Goal: Task Accomplishment & Management: Manage account settings

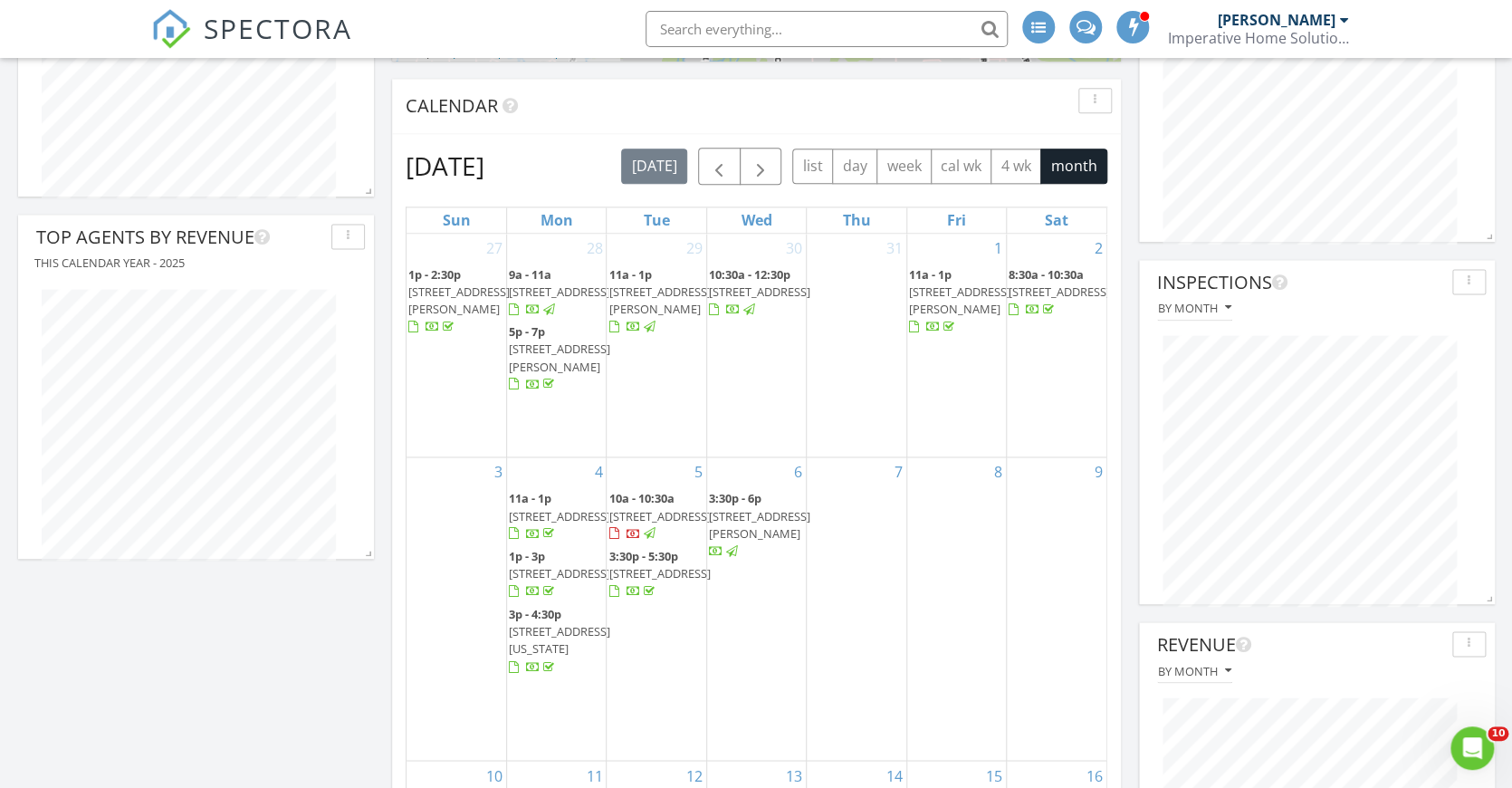
scroll to position [1080, 0]
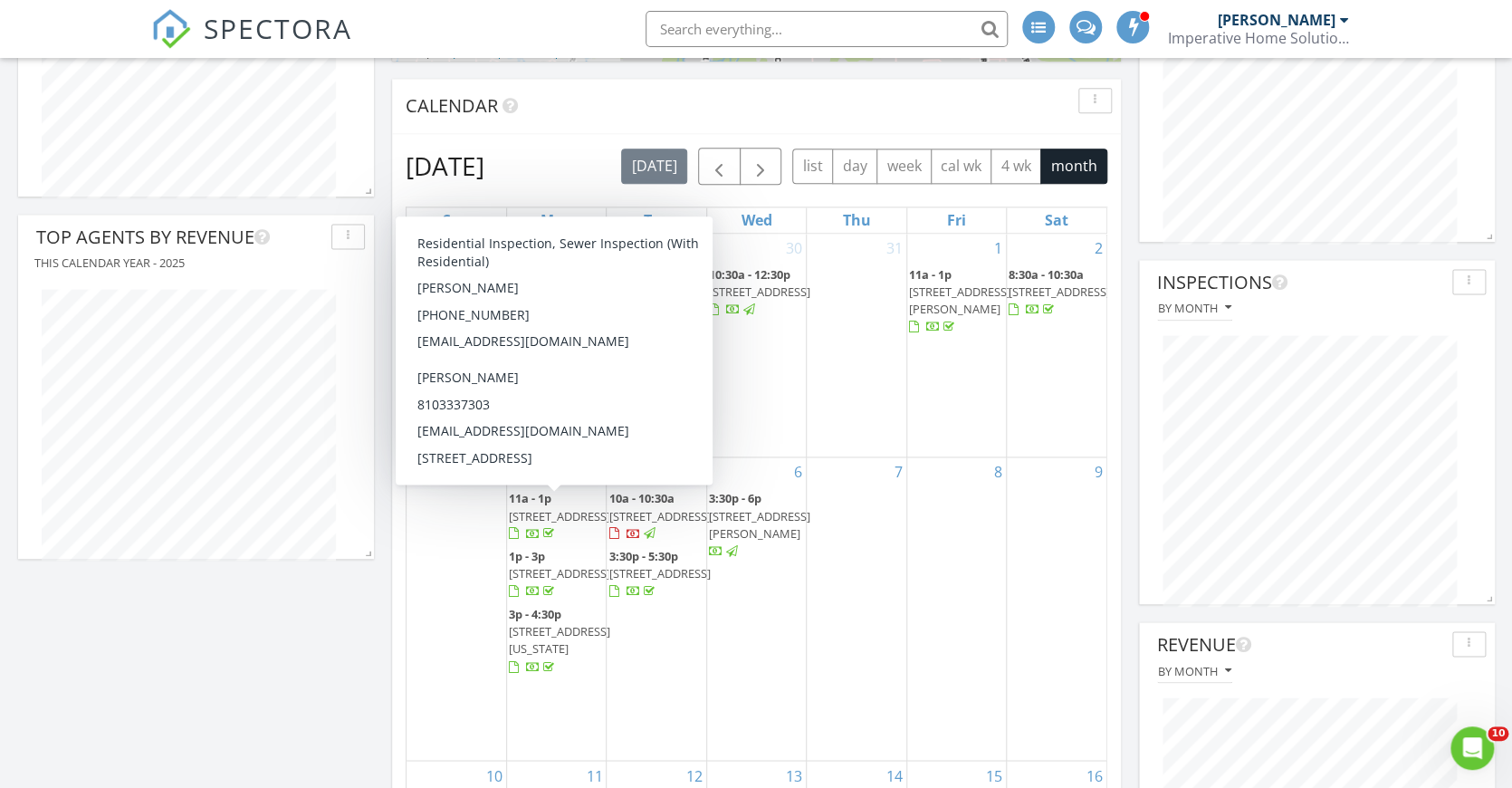
click at [542, 514] on span "2741 Monterey St, Detroit 48206" at bounding box center [559, 516] width 102 height 16
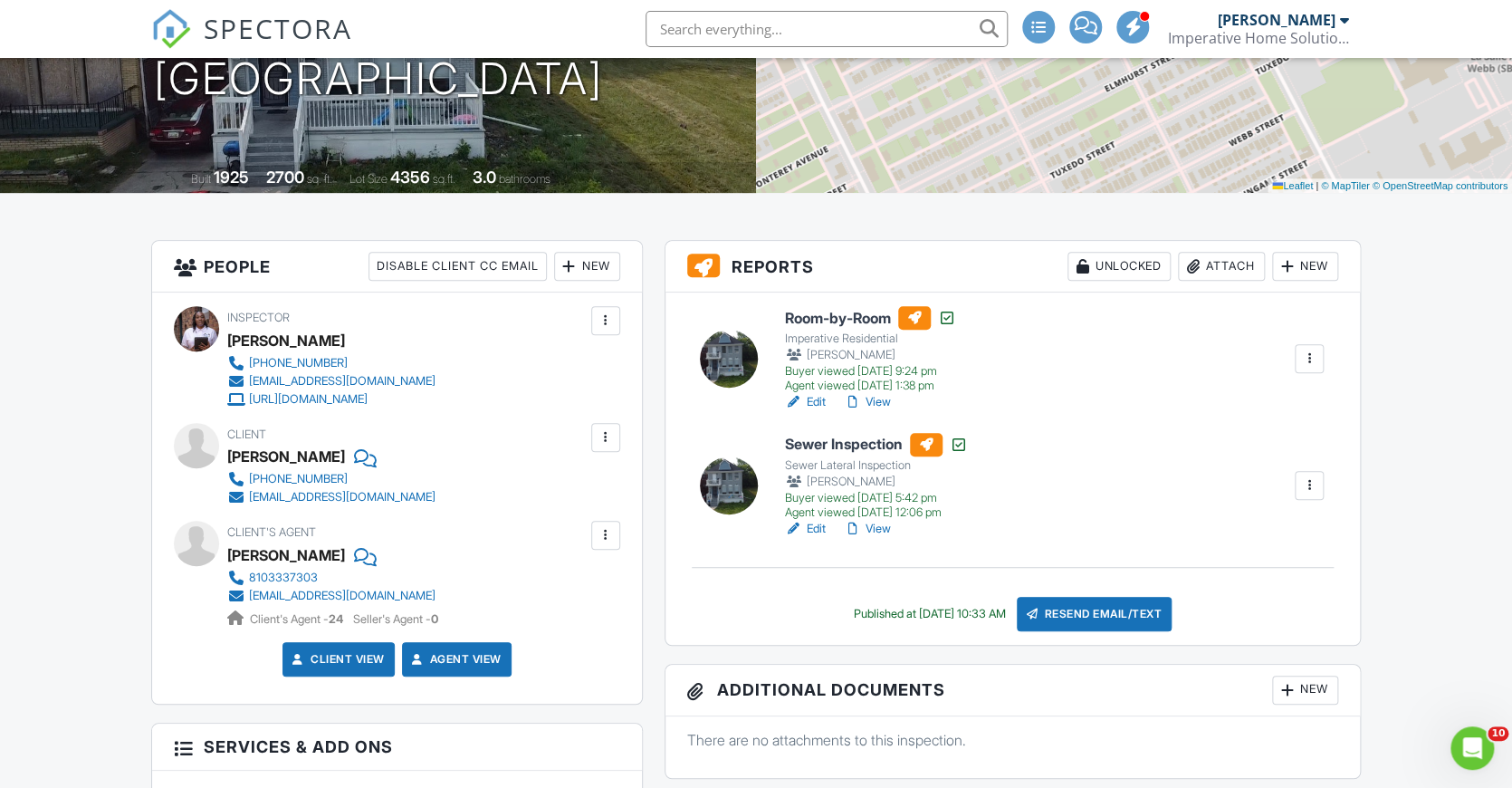
click at [1304, 263] on div "New" at bounding box center [1306, 266] width 66 height 29
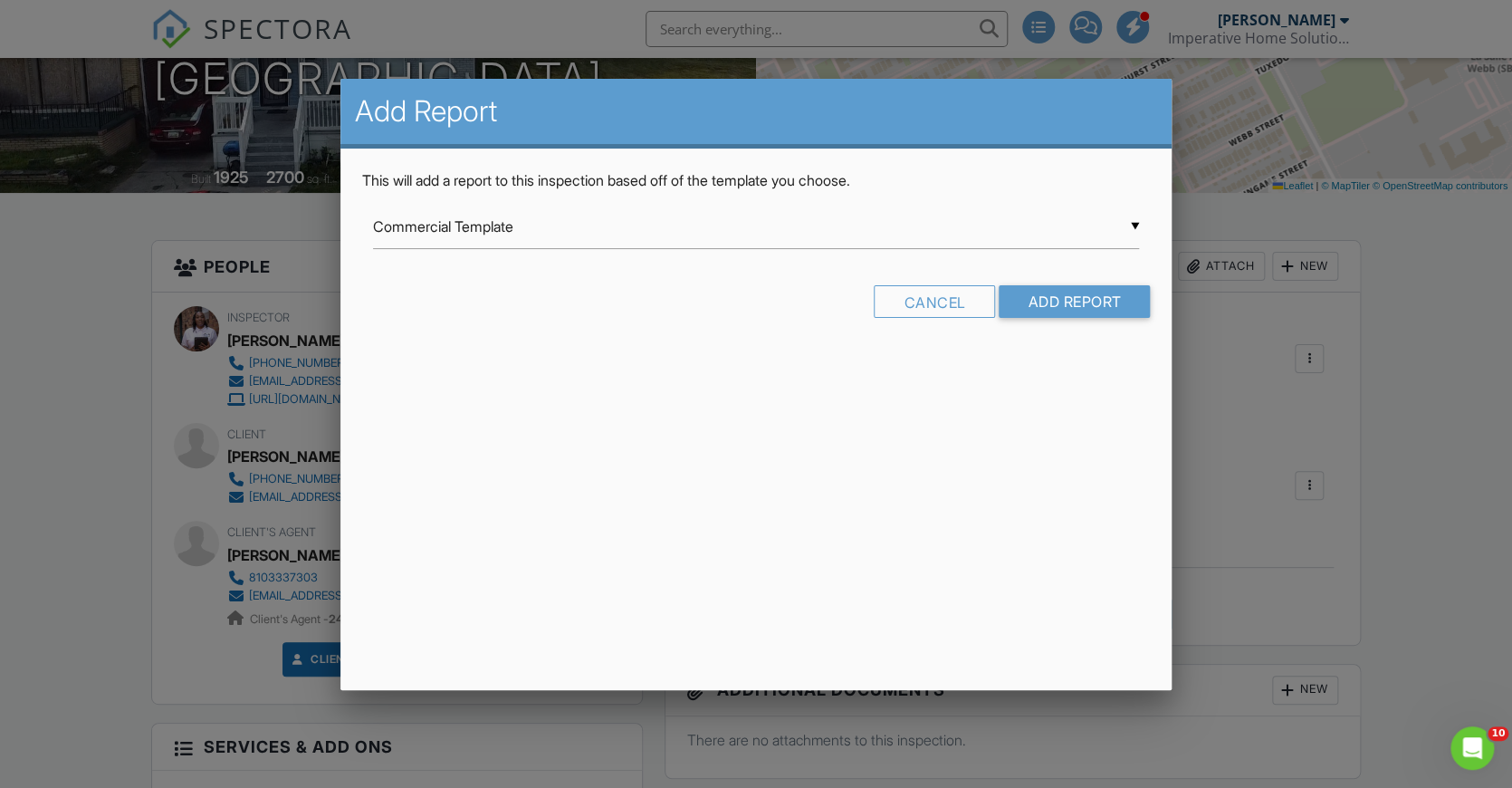
click at [758, 224] on input "Commercial Template" at bounding box center [757, 226] width 767 height 45
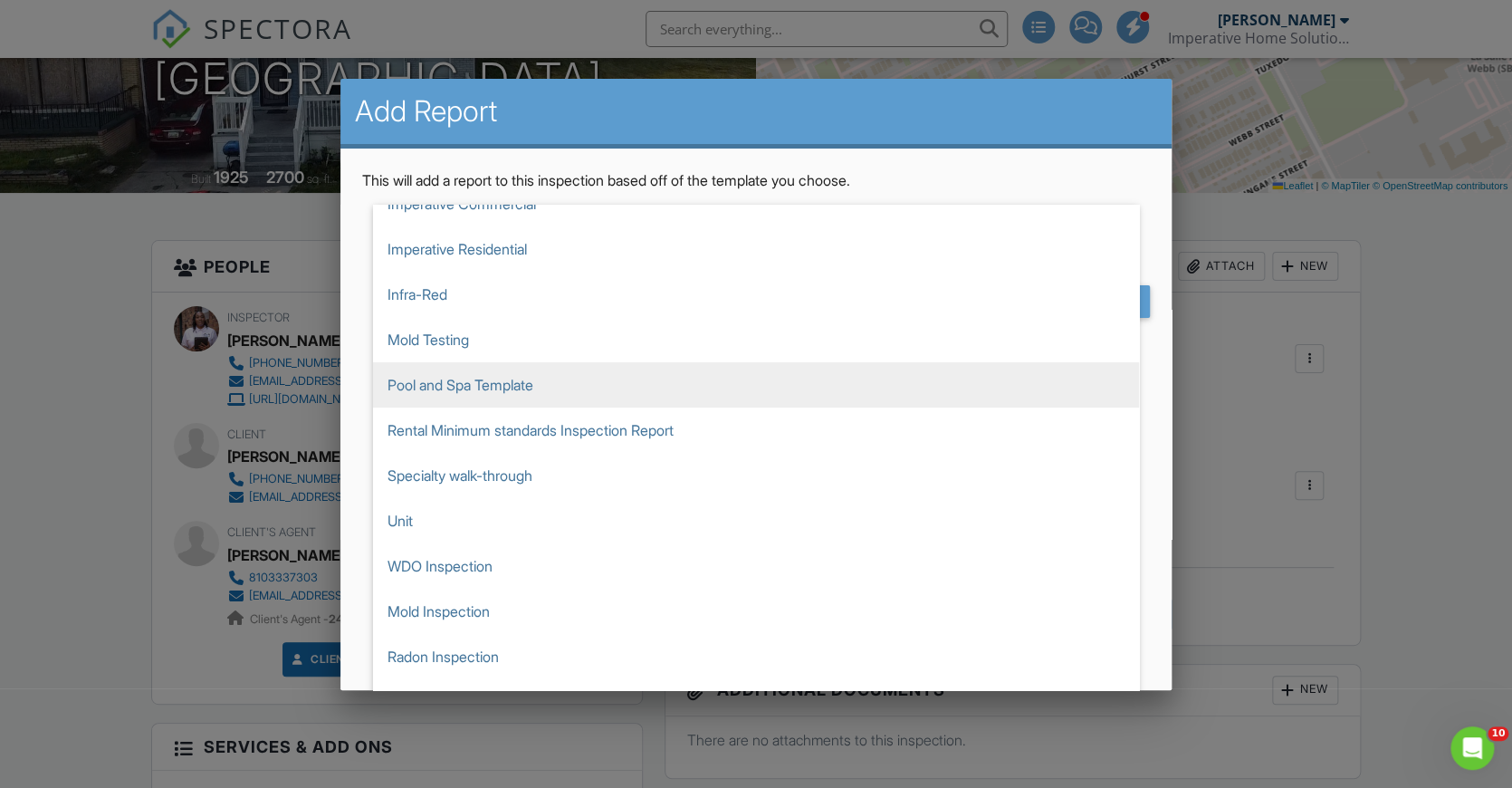
scroll to position [131, 0]
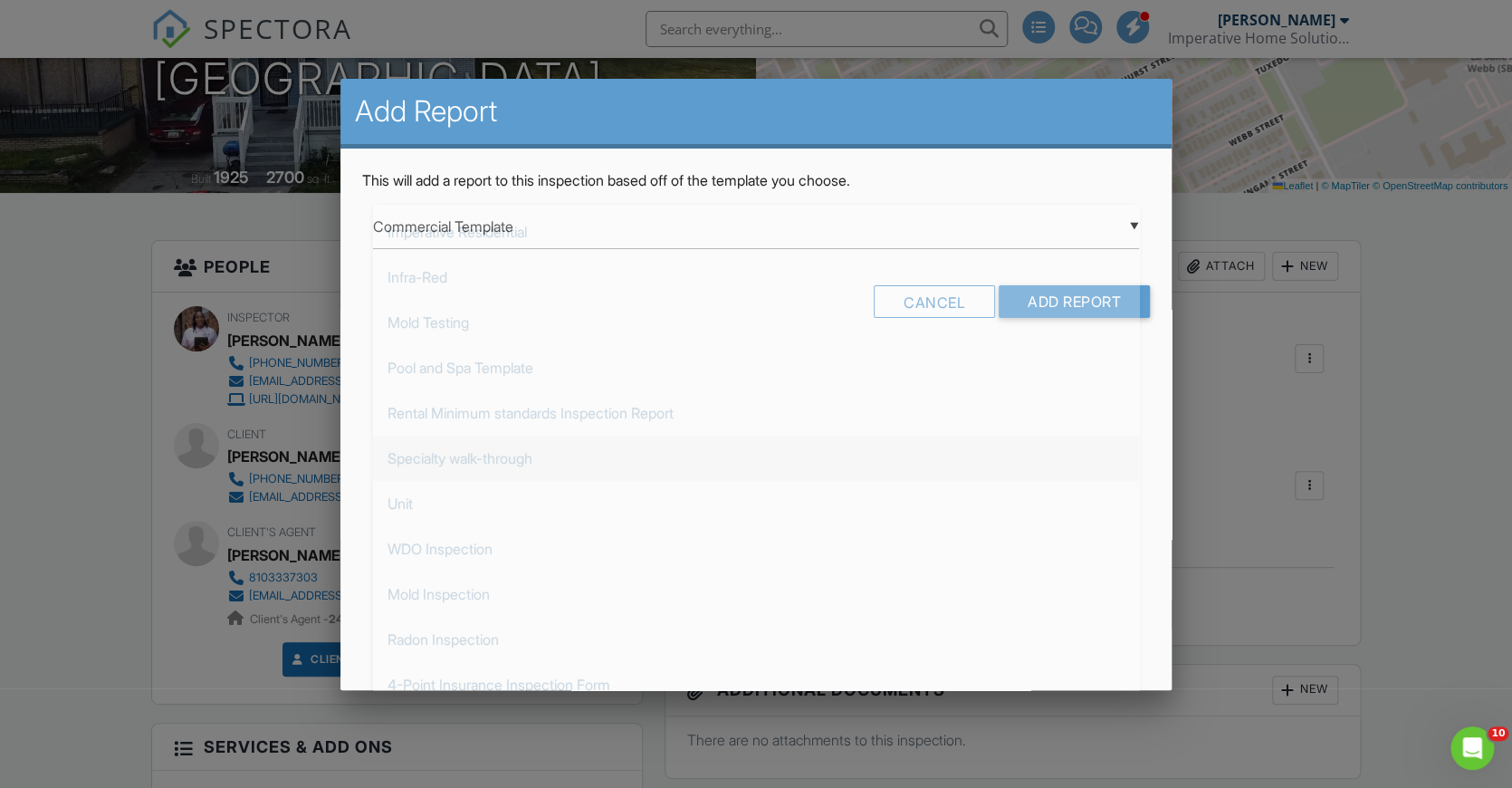
click at [542, 468] on div "Add Report This will add a report to this inspection based off of the template …" at bounding box center [757, 385] width 832 height 611
click at [950, 305] on div "Cancel" at bounding box center [935, 301] width 122 height 32
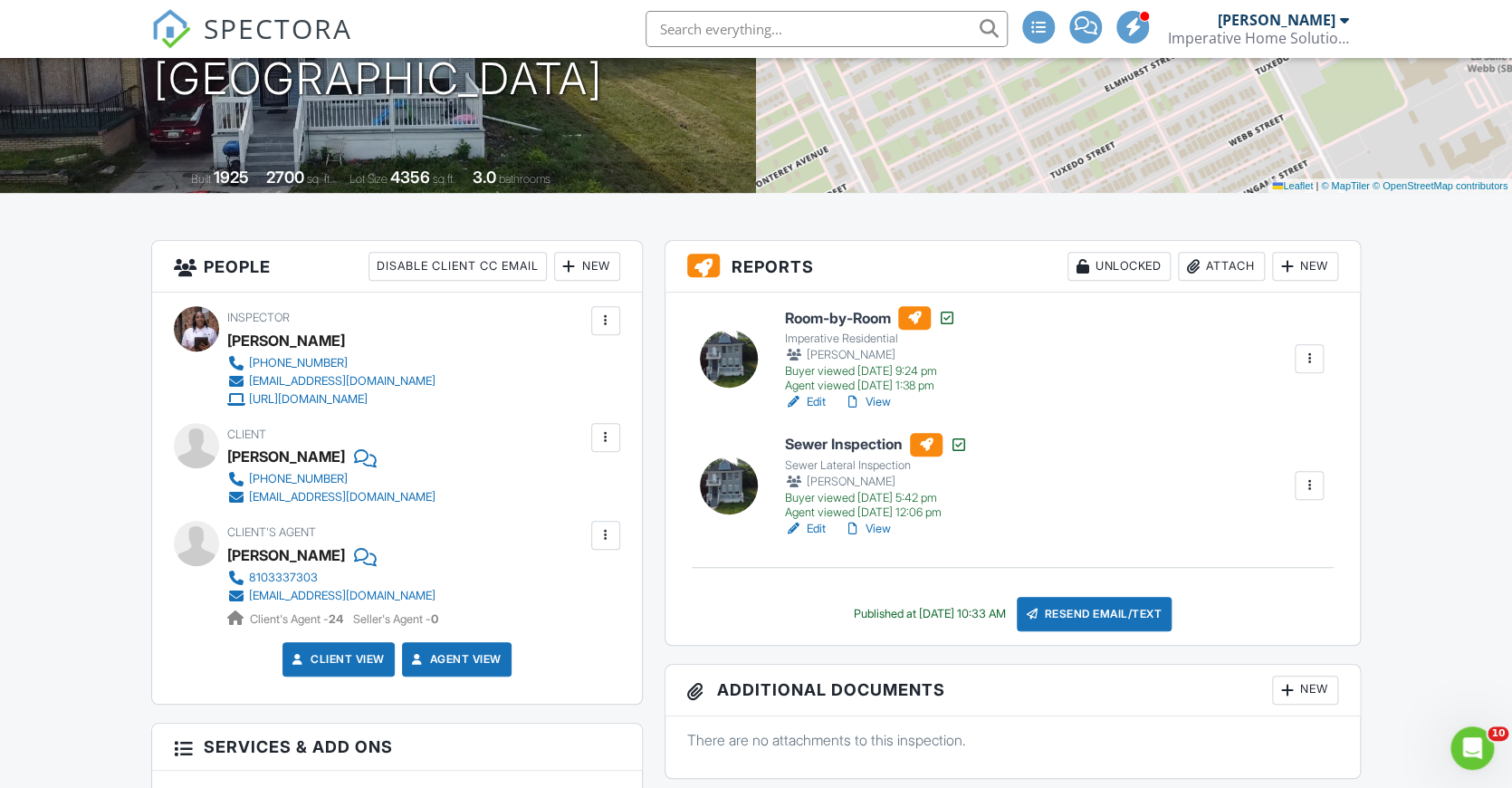
click at [1308, 361] on div at bounding box center [1309, 358] width 18 height 18
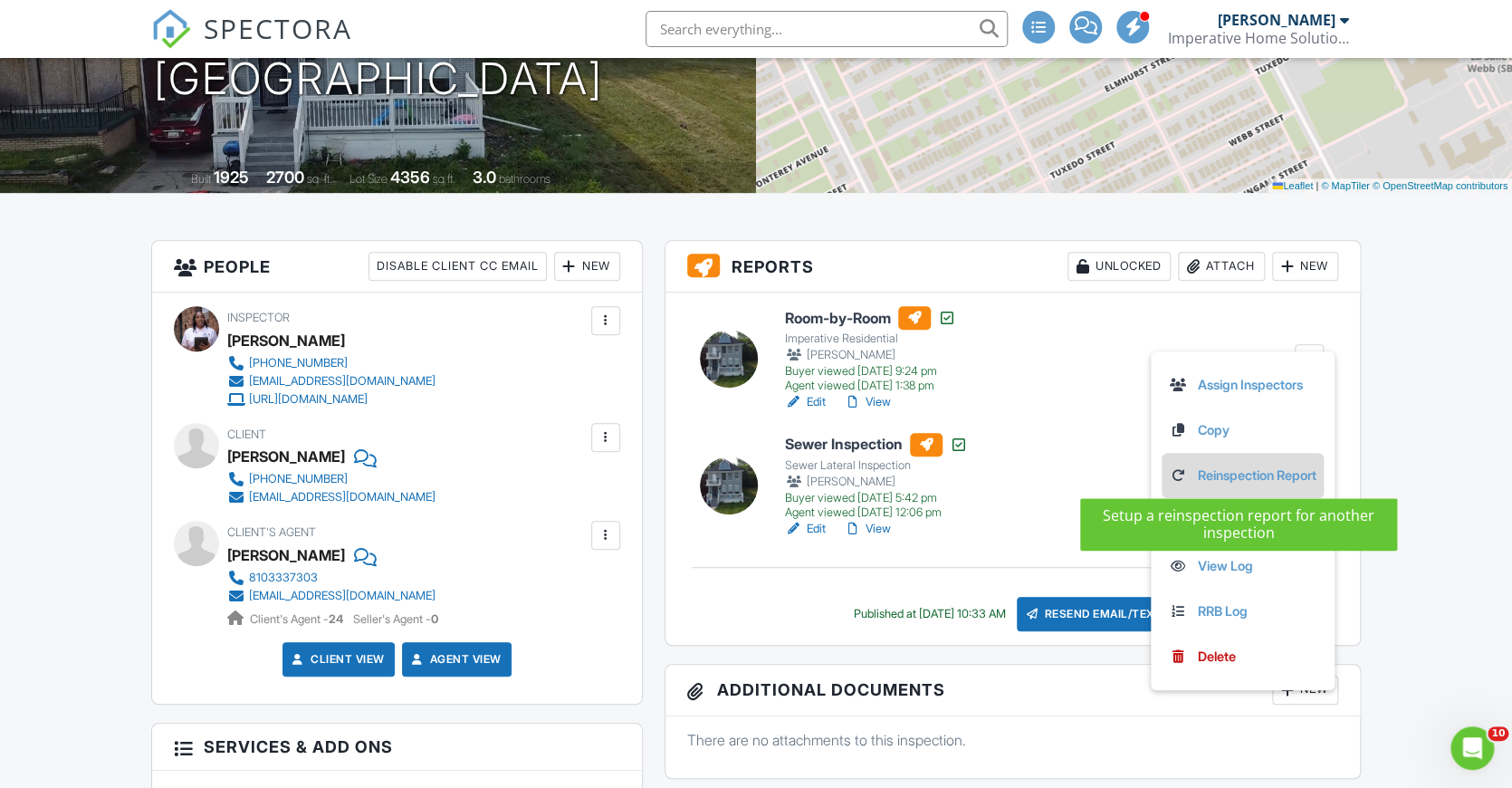
click at [1199, 470] on link "Reinspection Report" at bounding box center [1242, 475] width 147 height 20
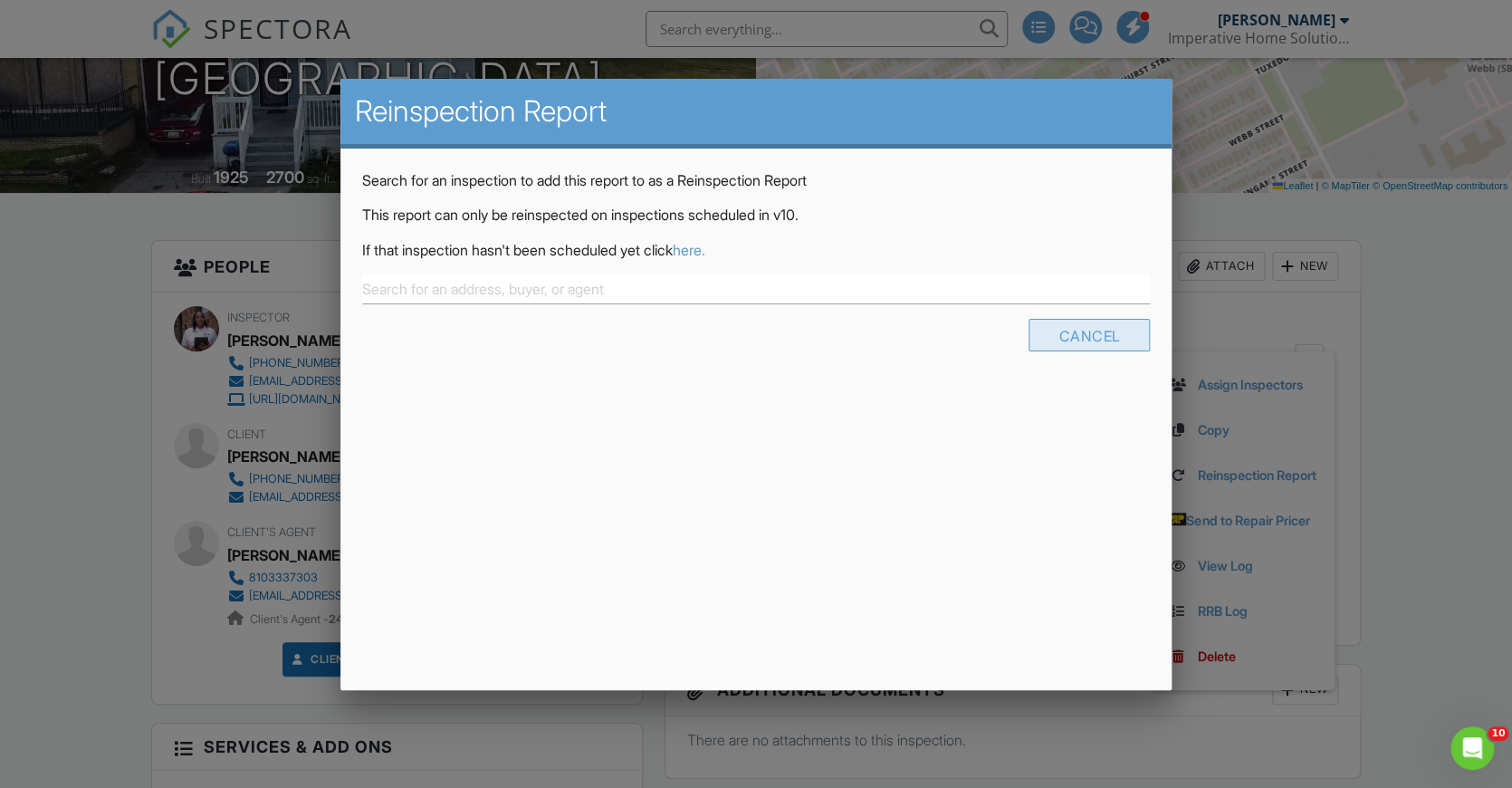
click at [1082, 340] on div "Cancel" at bounding box center [1089, 335] width 122 height 32
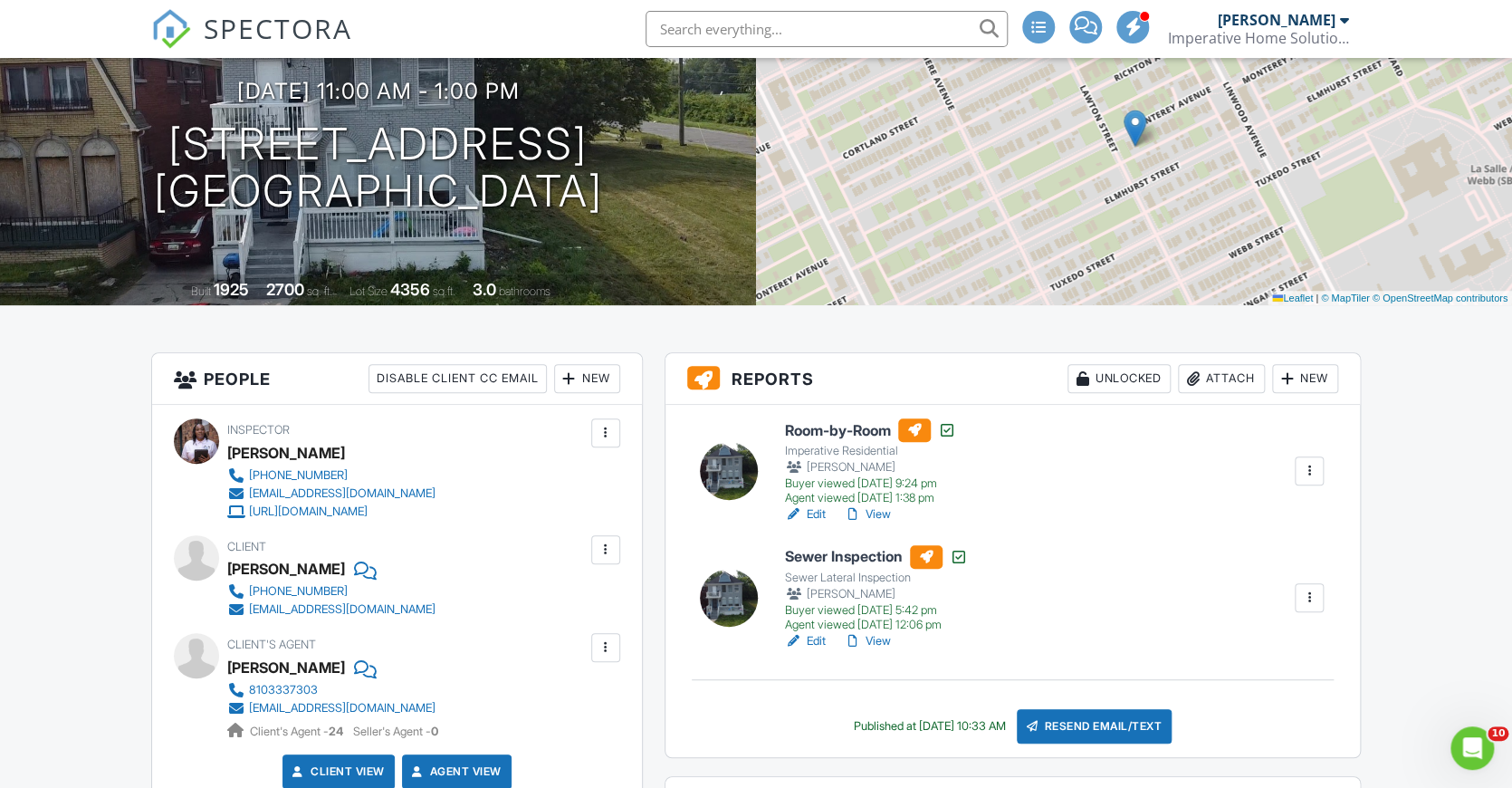
scroll to position [198, 0]
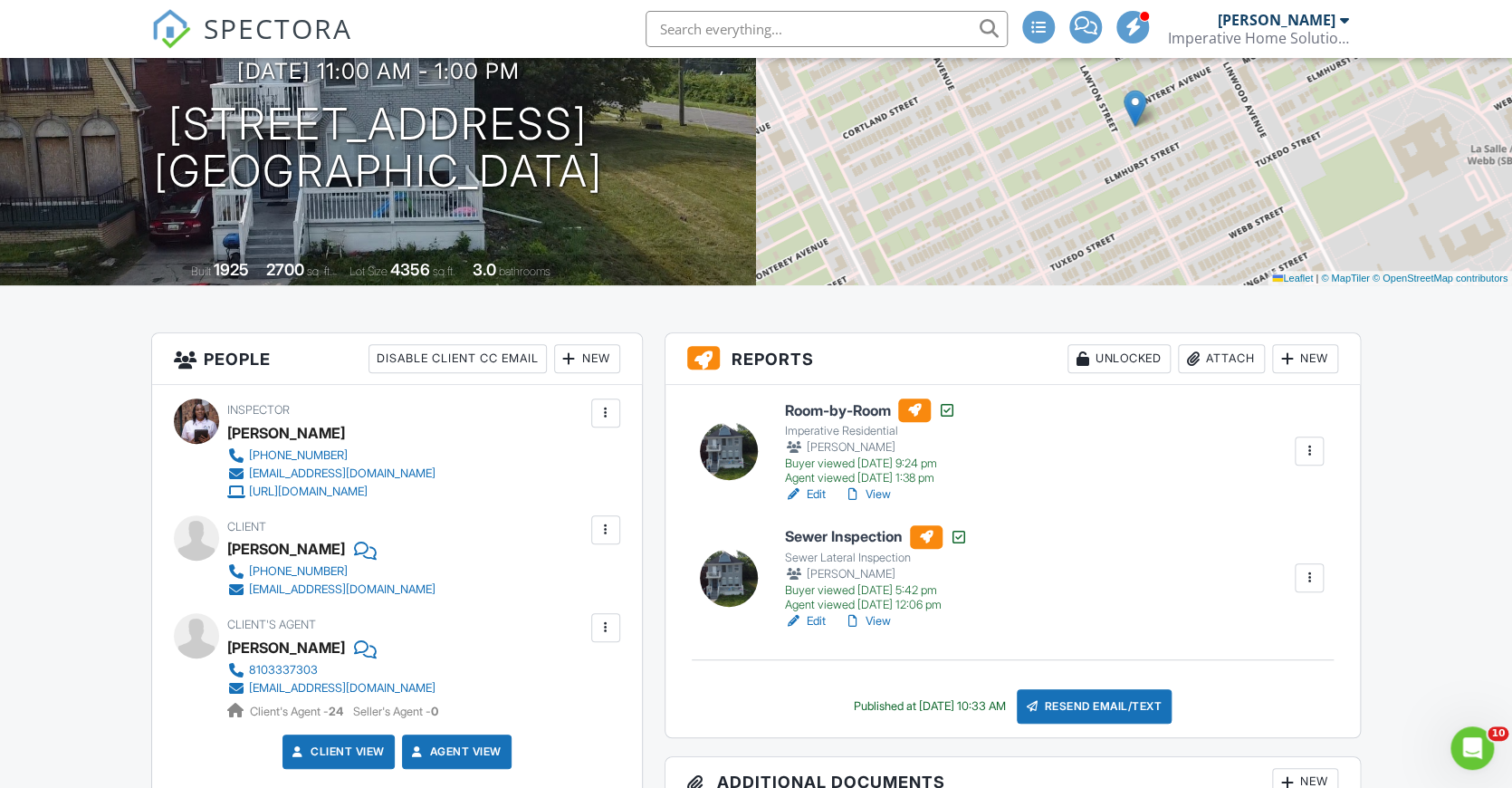
click at [1315, 454] on div at bounding box center [1309, 450] width 18 height 18
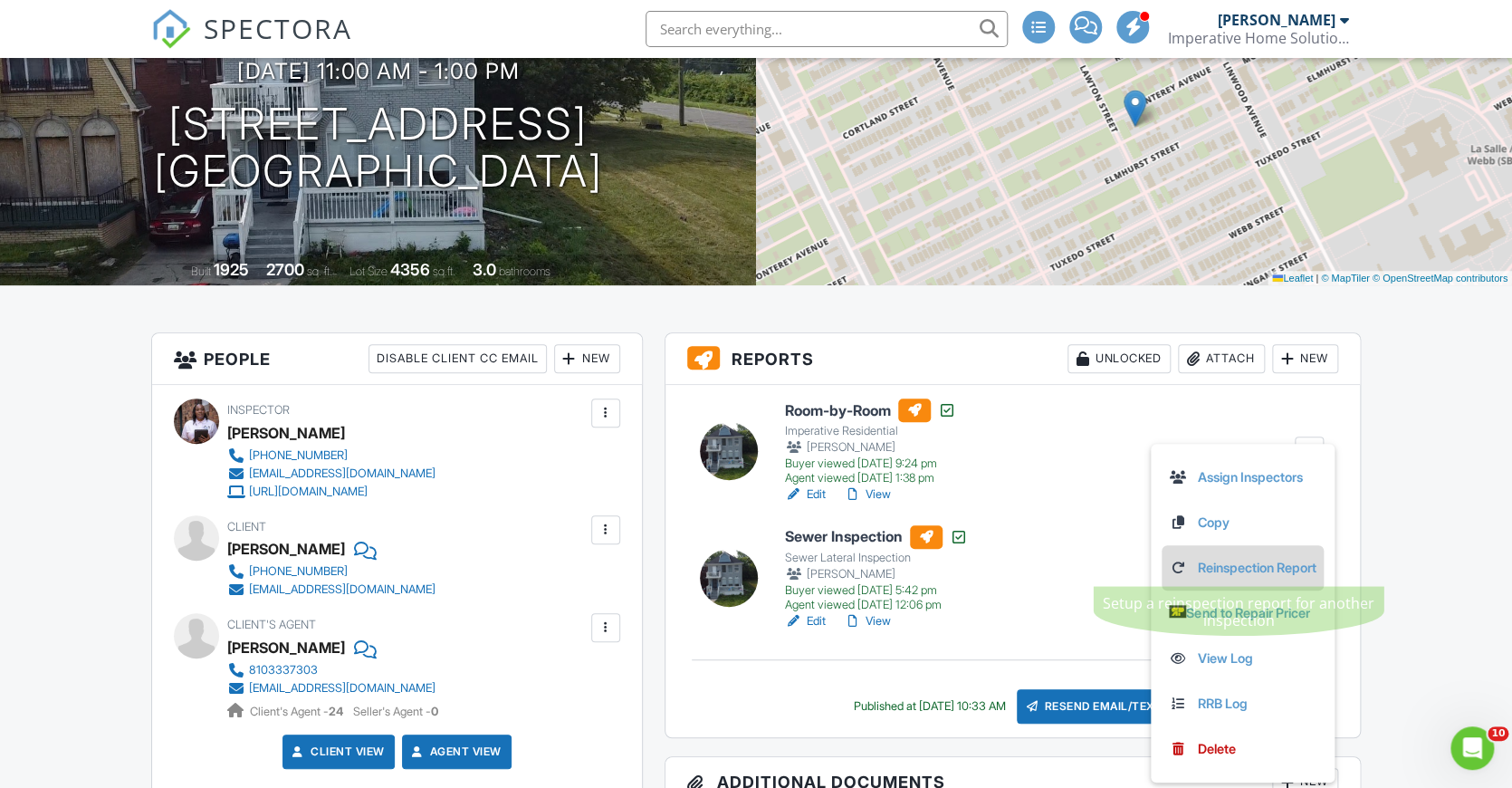
click at [1234, 572] on link "Reinspection Report" at bounding box center [1242, 567] width 147 height 20
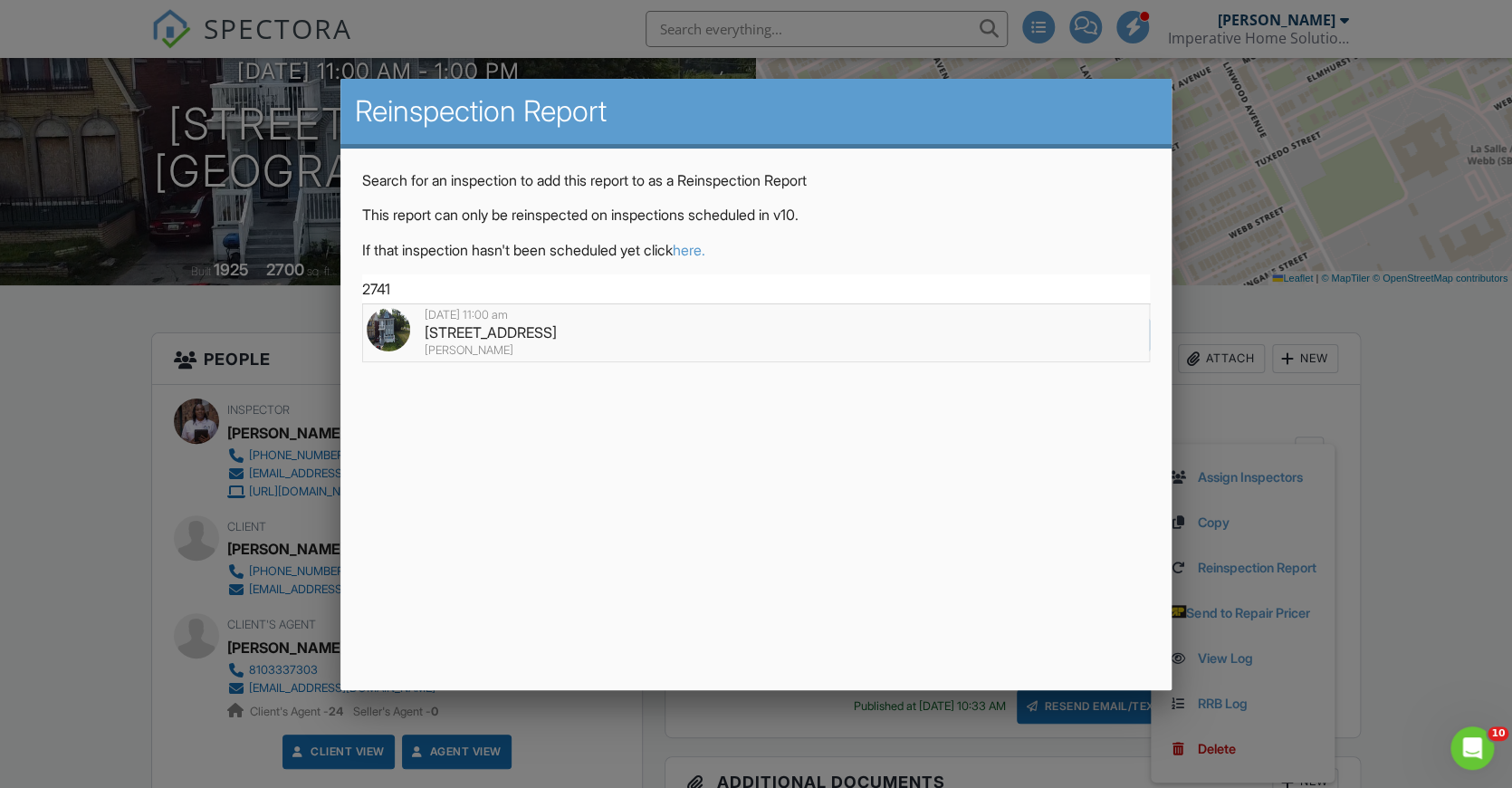
click at [620, 333] on div "2741 Monterey St, Detroit, MI 48206" at bounding box center [756, 331] width 780 height 20
type input "2741 Monterey St, Detroit, MI 48206"
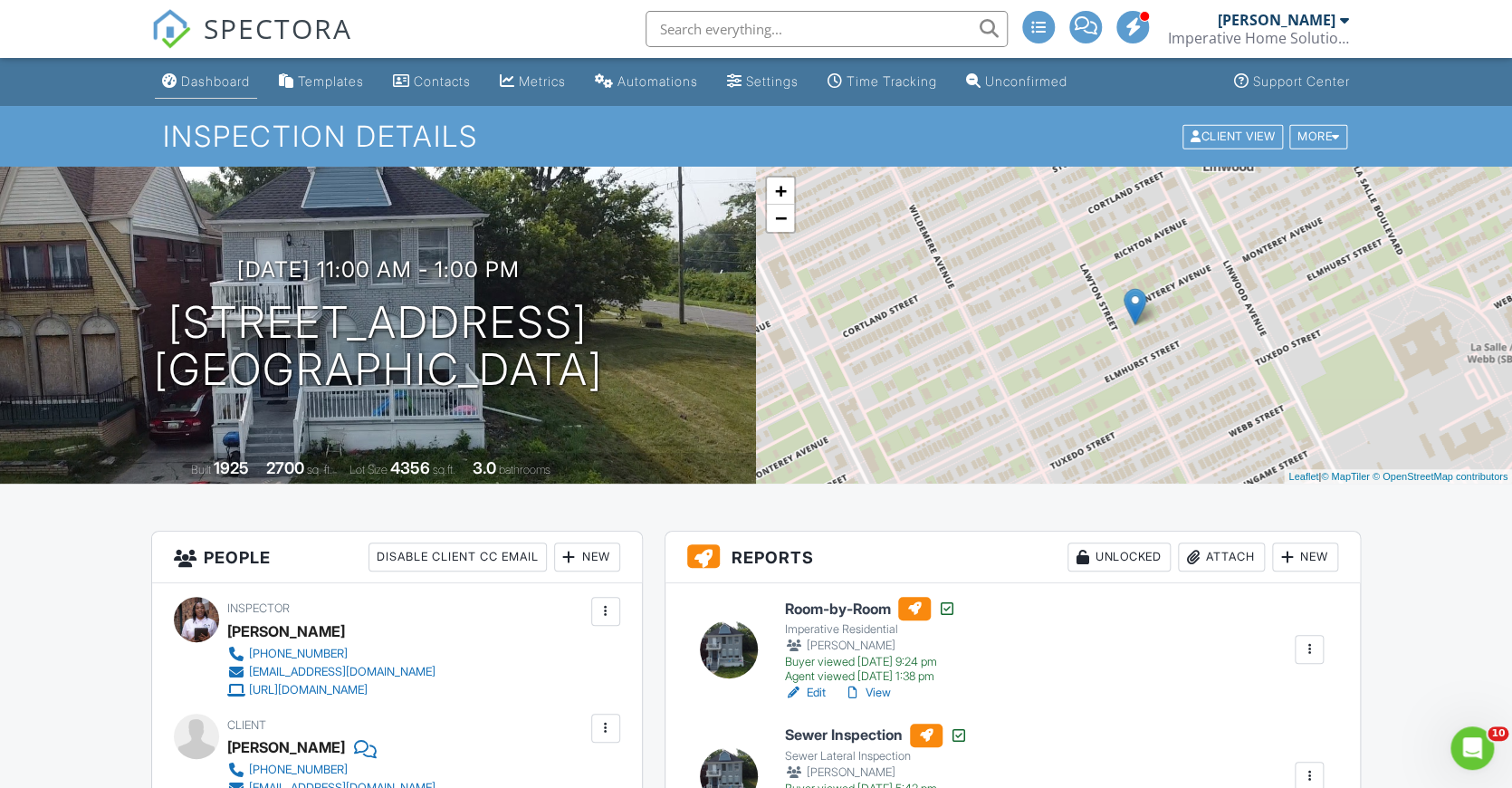
click at [212, 83] on div "Dashboard" at bounding box center [216, 81] width 68 height 15
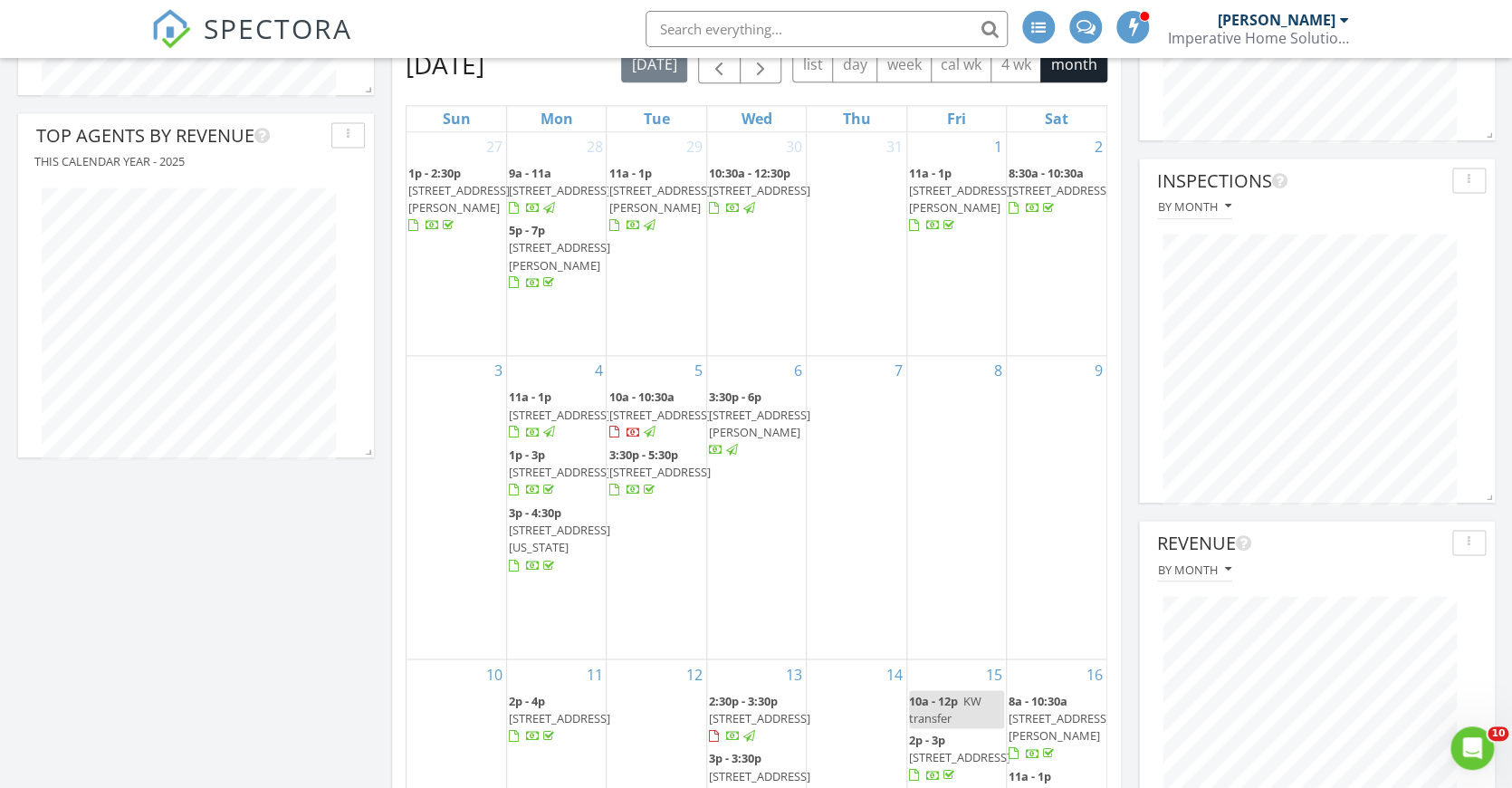
scroll to position [1171, 0]
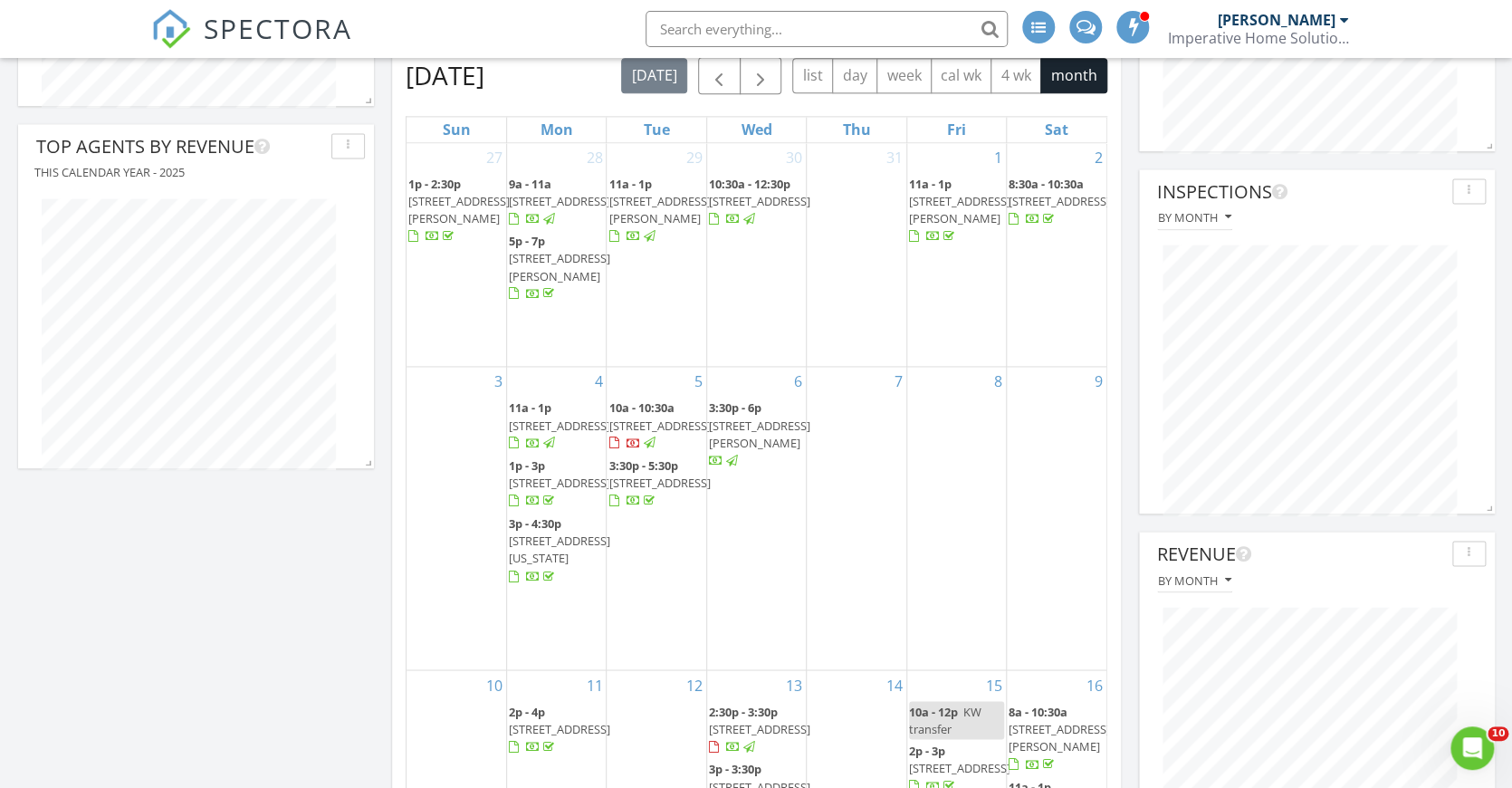
click at [534, 435] on span "11a - 1p 2741 Monterey St, Detroit 48206" at bounding box center [559, 426] width 102 height 53
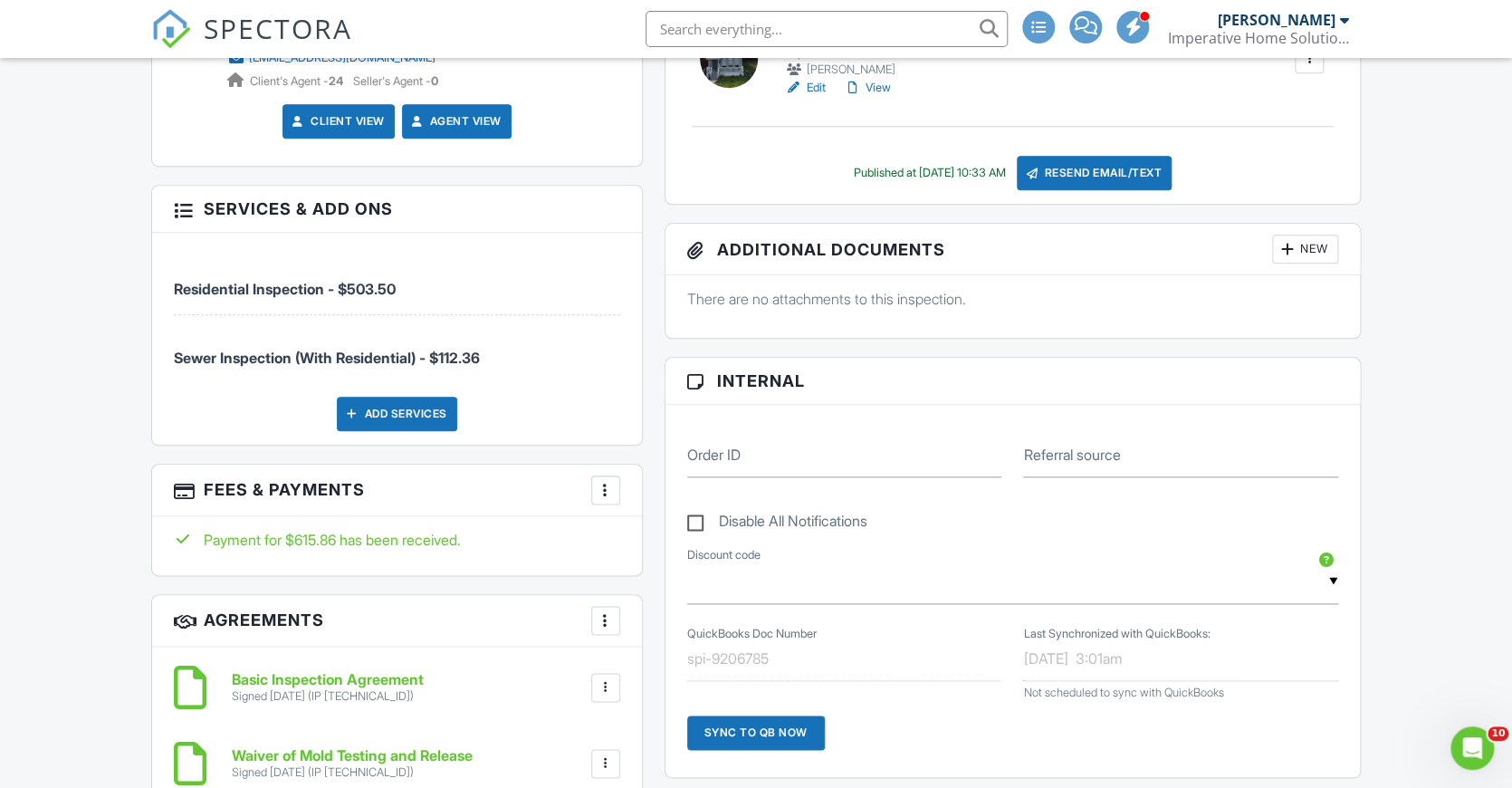
scroll to position [835, 0]
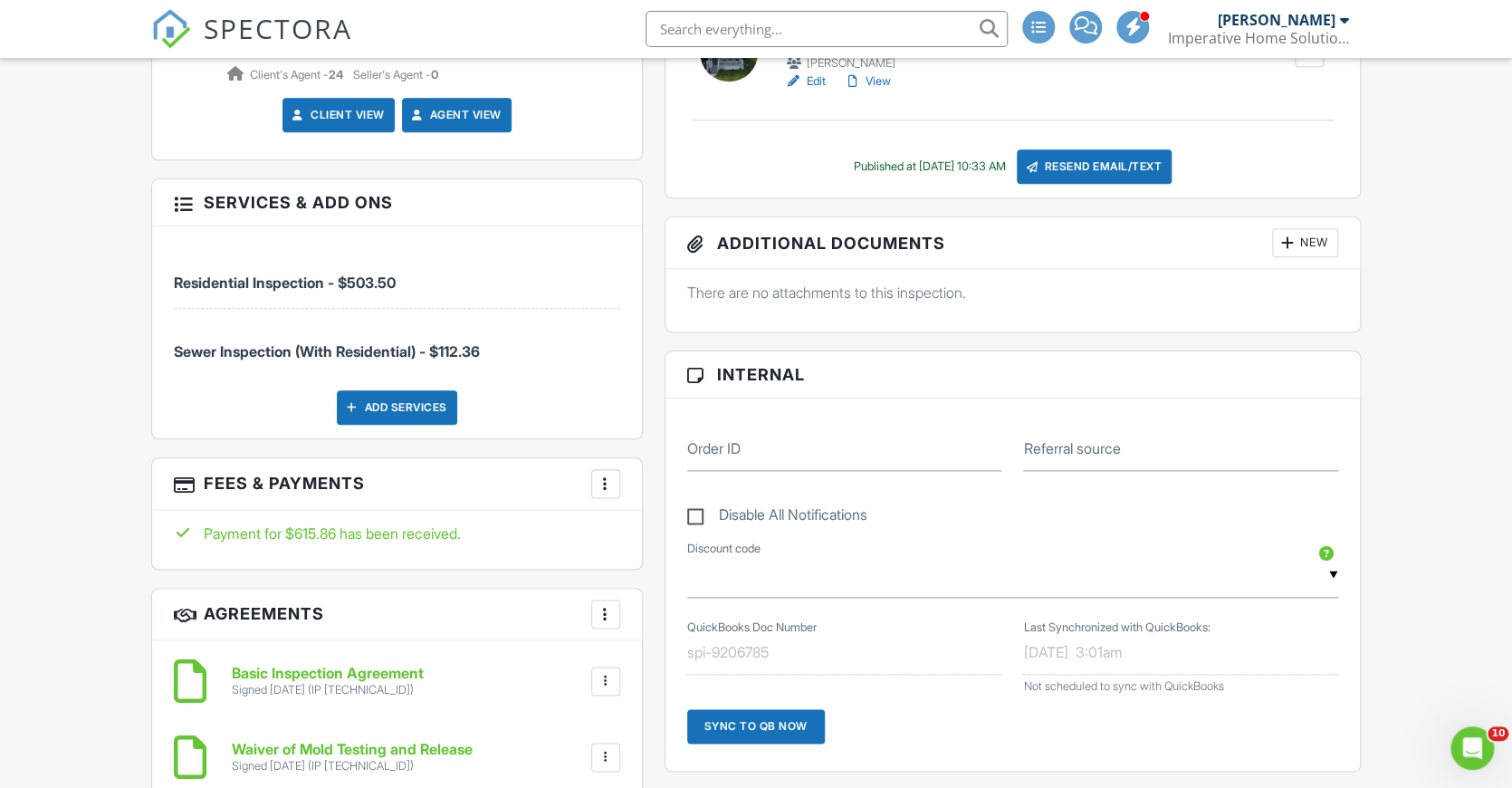
click at [392, 402] on div "Add Services" at bounding box center [397, 407] width 121 height 34
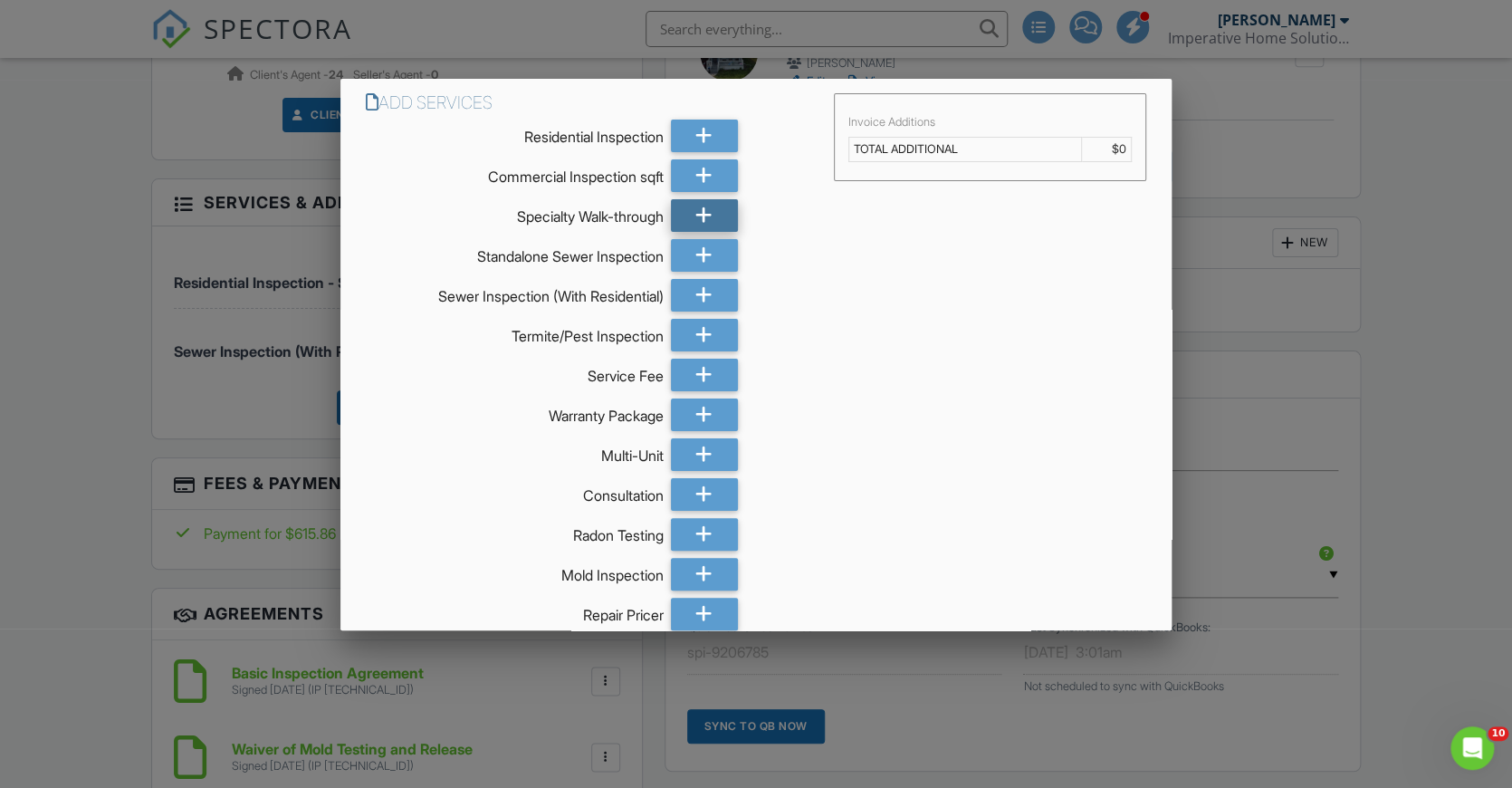
click at [688, 216] on div at bounding box center [705, 216] width 67 height 32
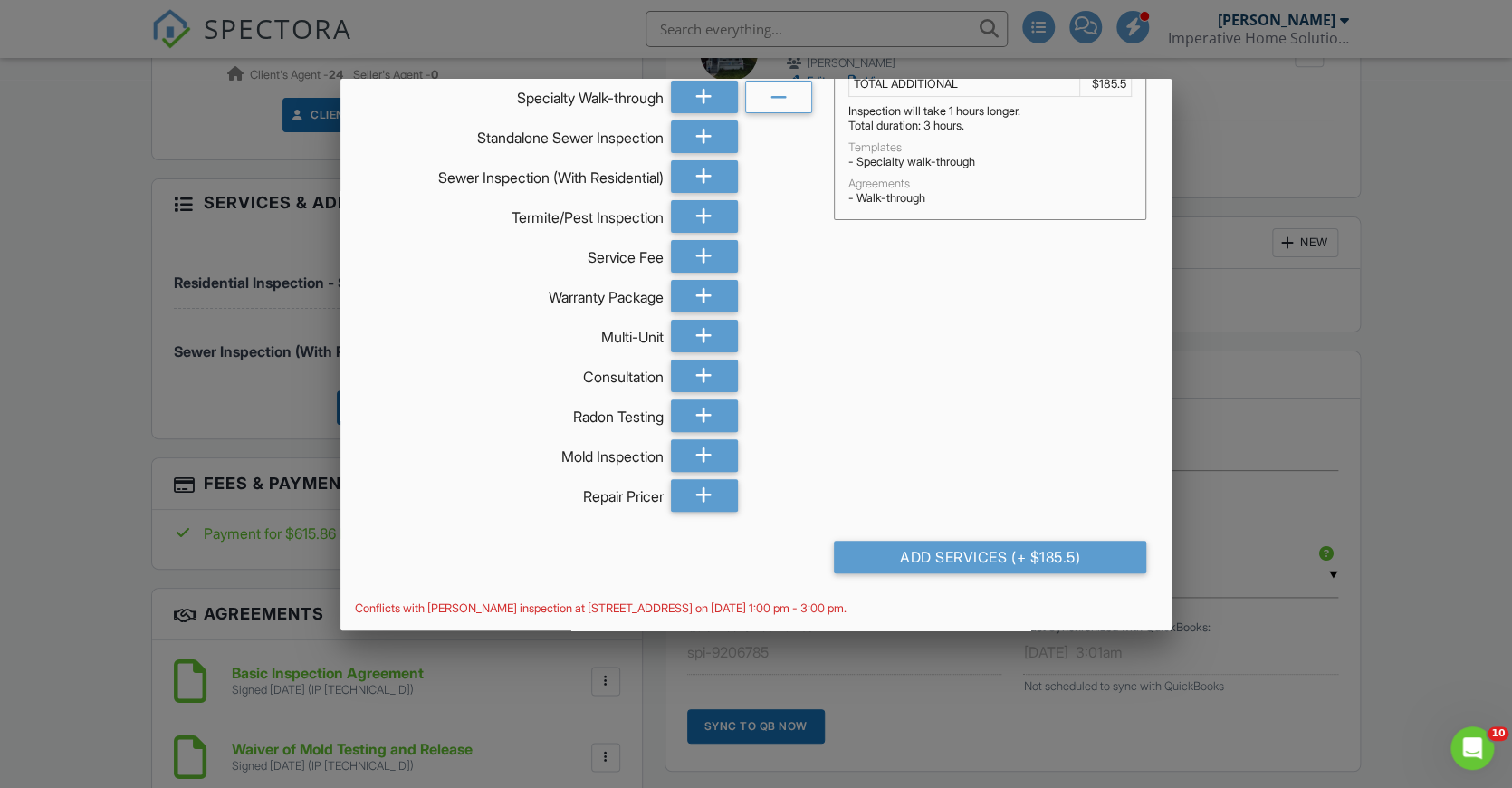
scroll to position [119, 0]
click at [924, 550] on div "Add Services (+ $185.5)" at bounding box center [990, 556] width 312 height 32
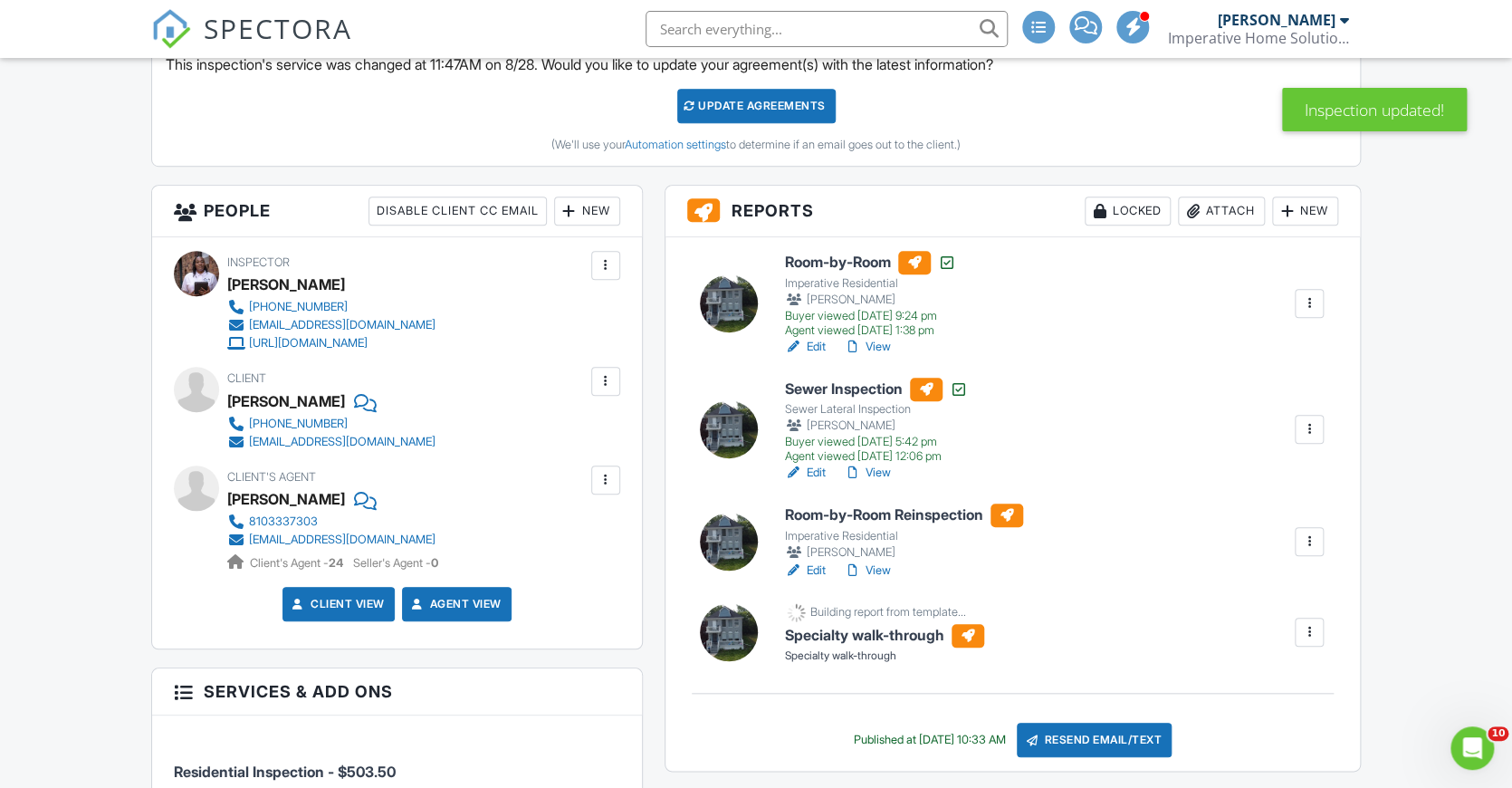
click at [1313, 628] on div at bounding box center [1309, 631] width 18 height 18
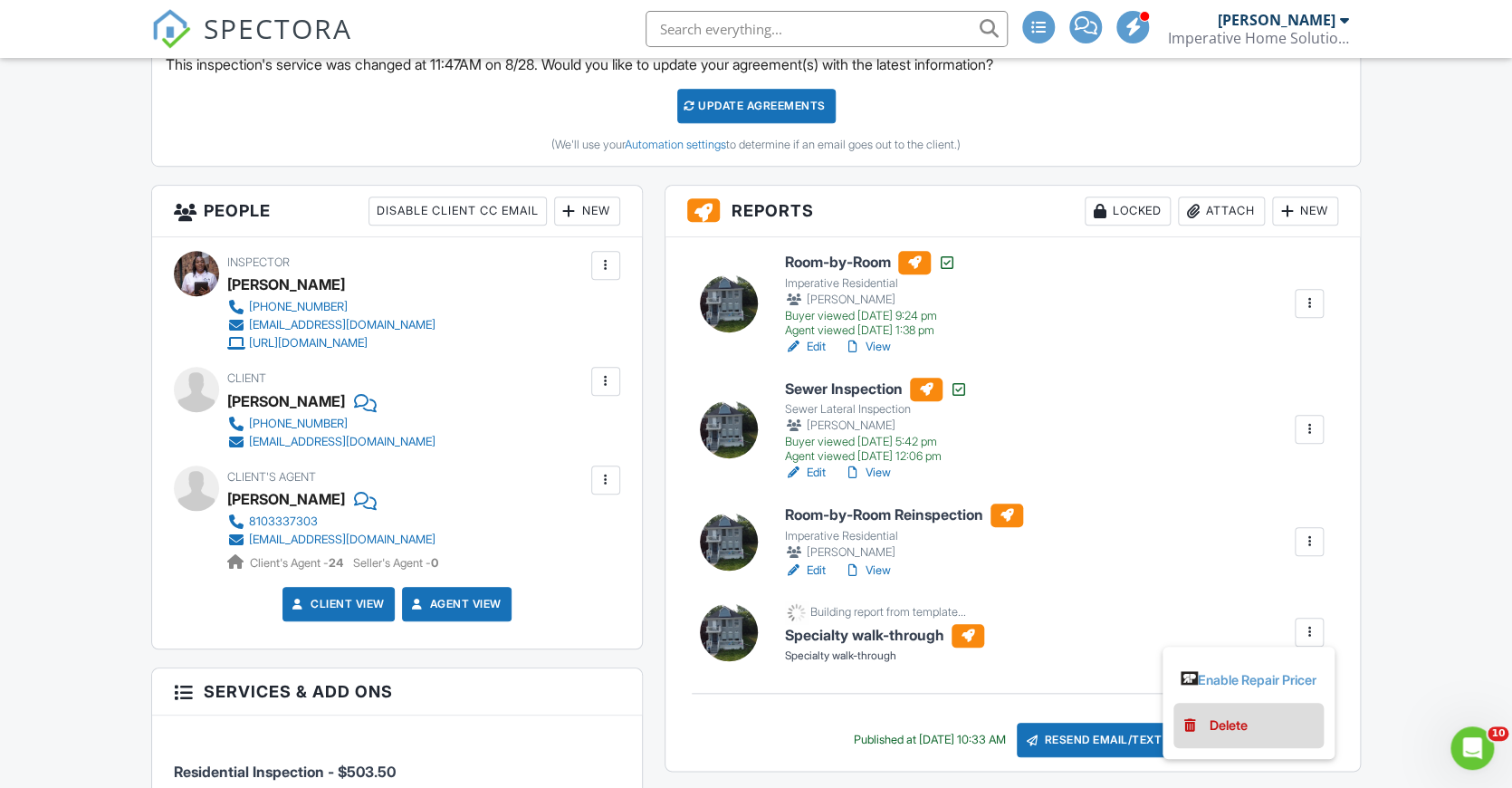
click at [1218, 716] on div "Delete" at bounding box center [1229, 724] width 38 height 20
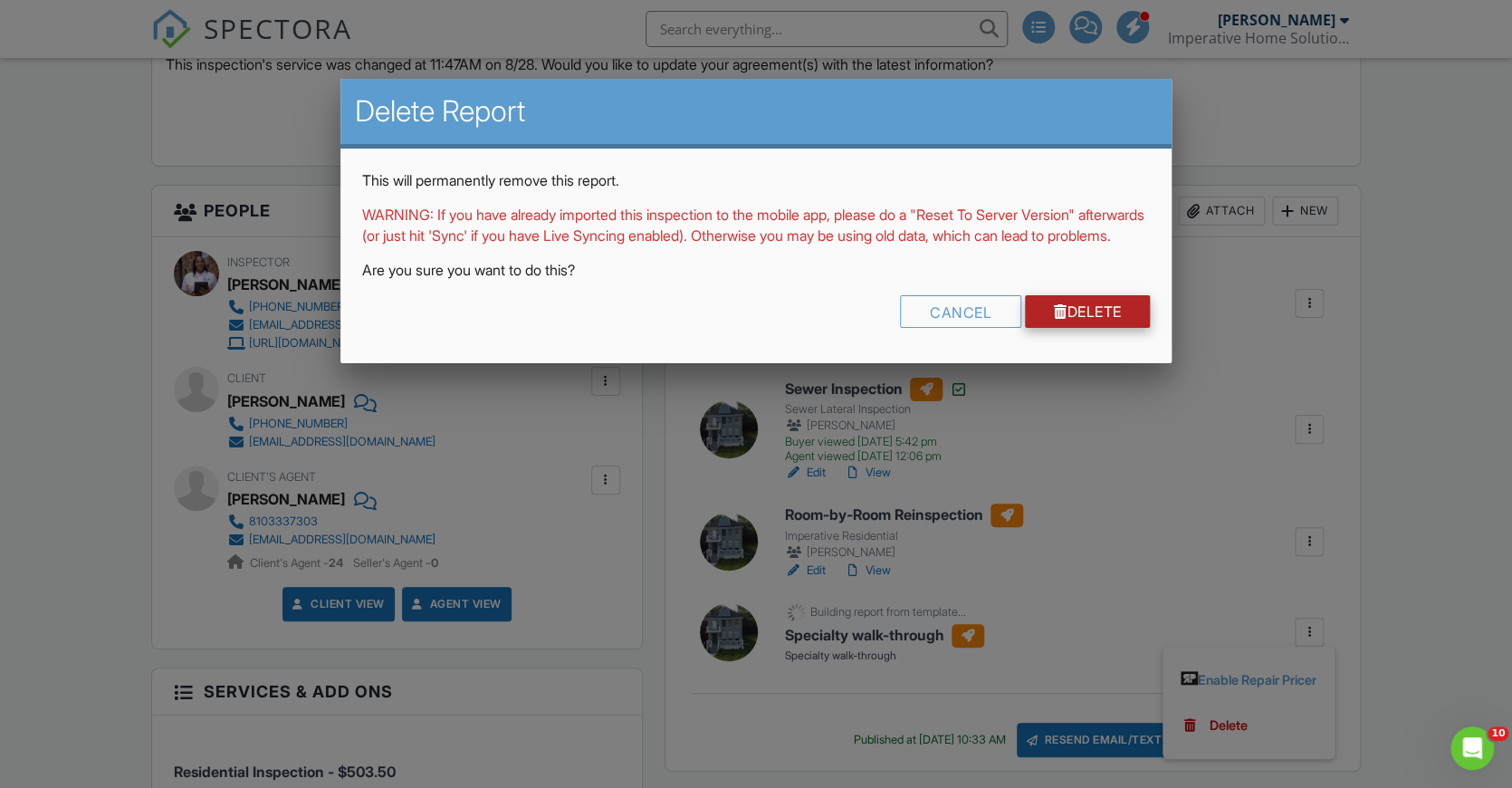
click at [1105, 322] on link "Delete" at bounding box center [1087, 311] width 126 height 32
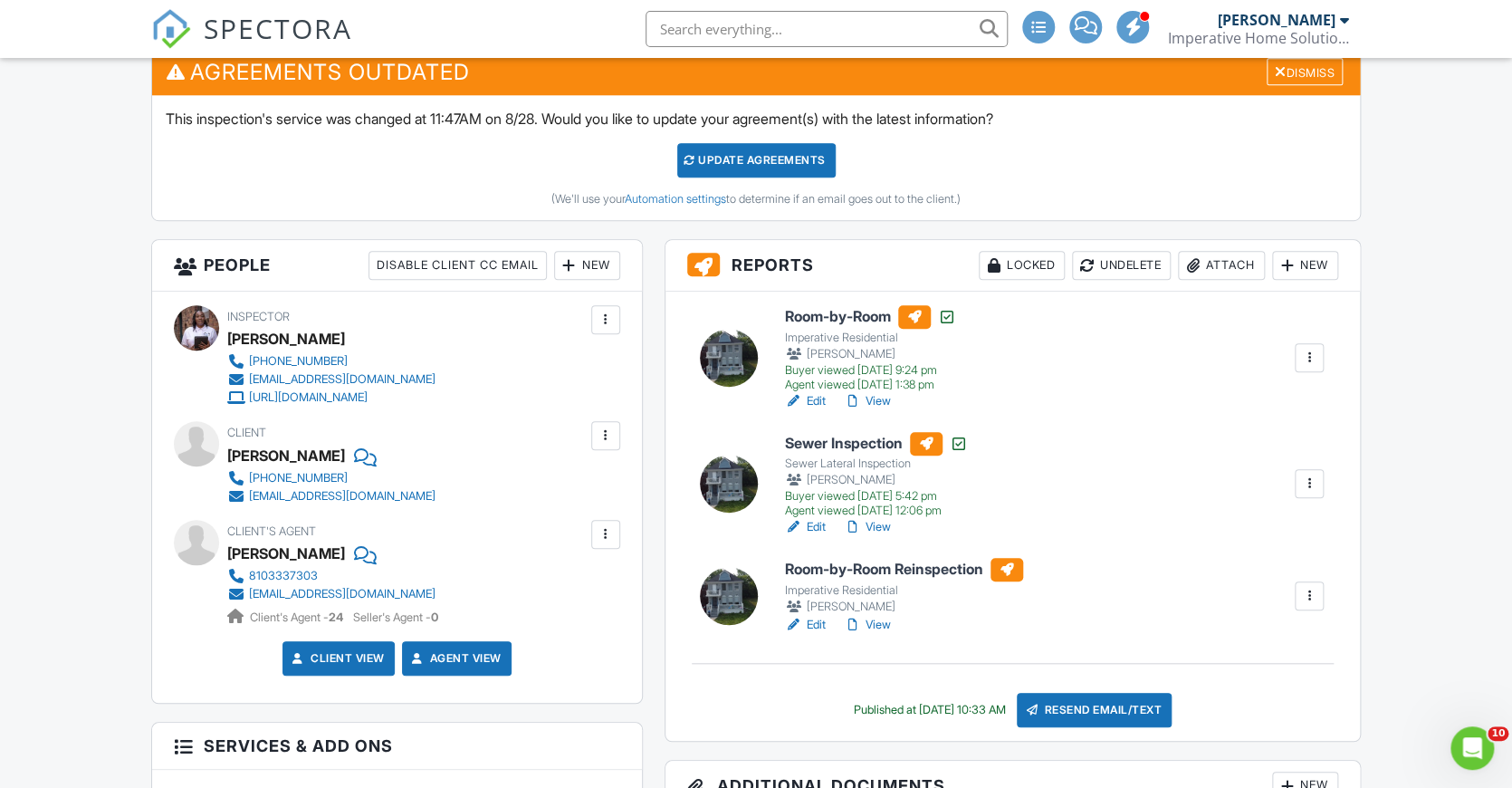
scroll to position [504, 0]
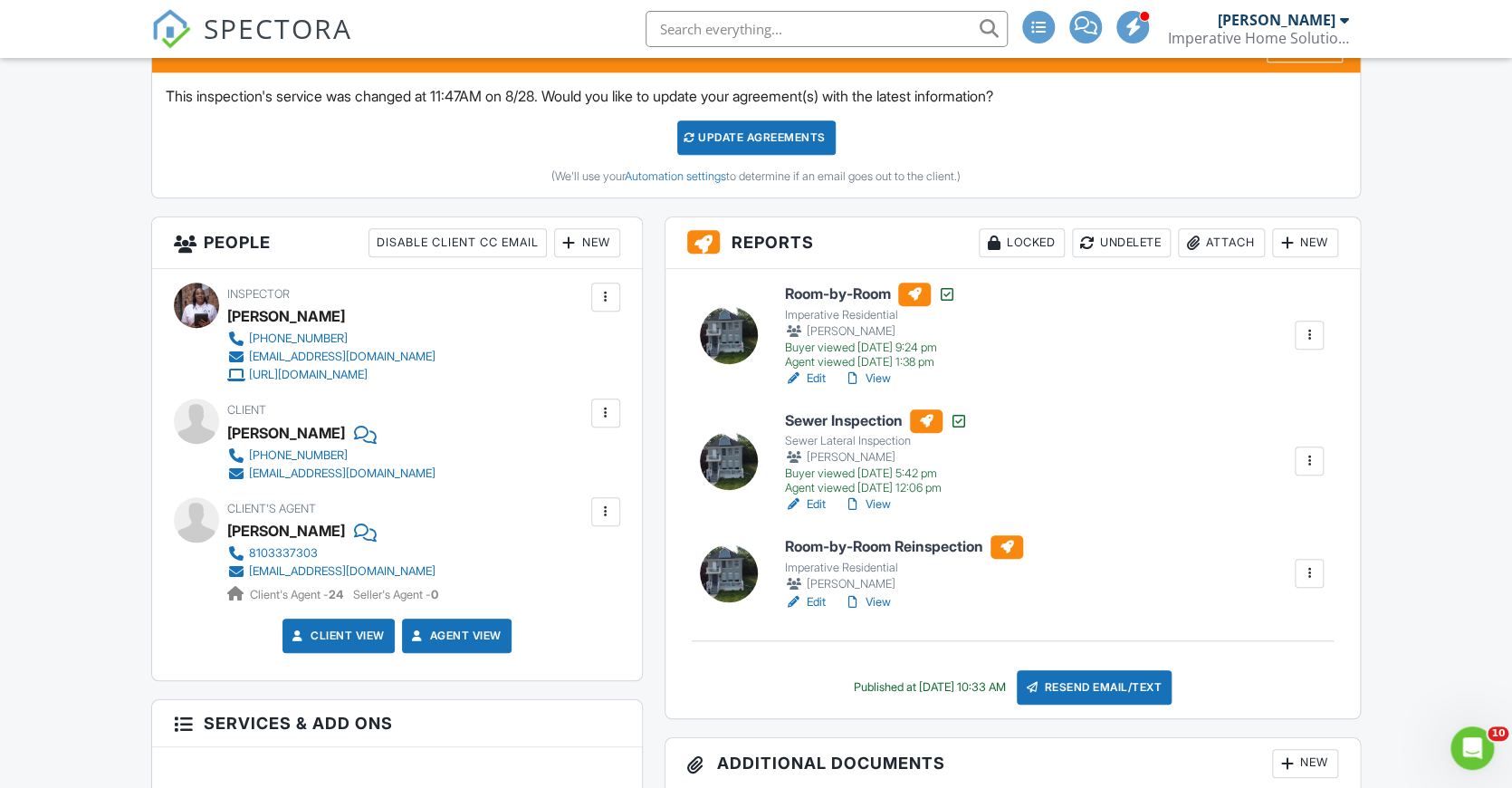
click at [913, 541] on h6 "Room-by-Room Reinspection" at bounding box center [904, 547] width 238 height 24
